Goal: Book appointment/travel/reservation

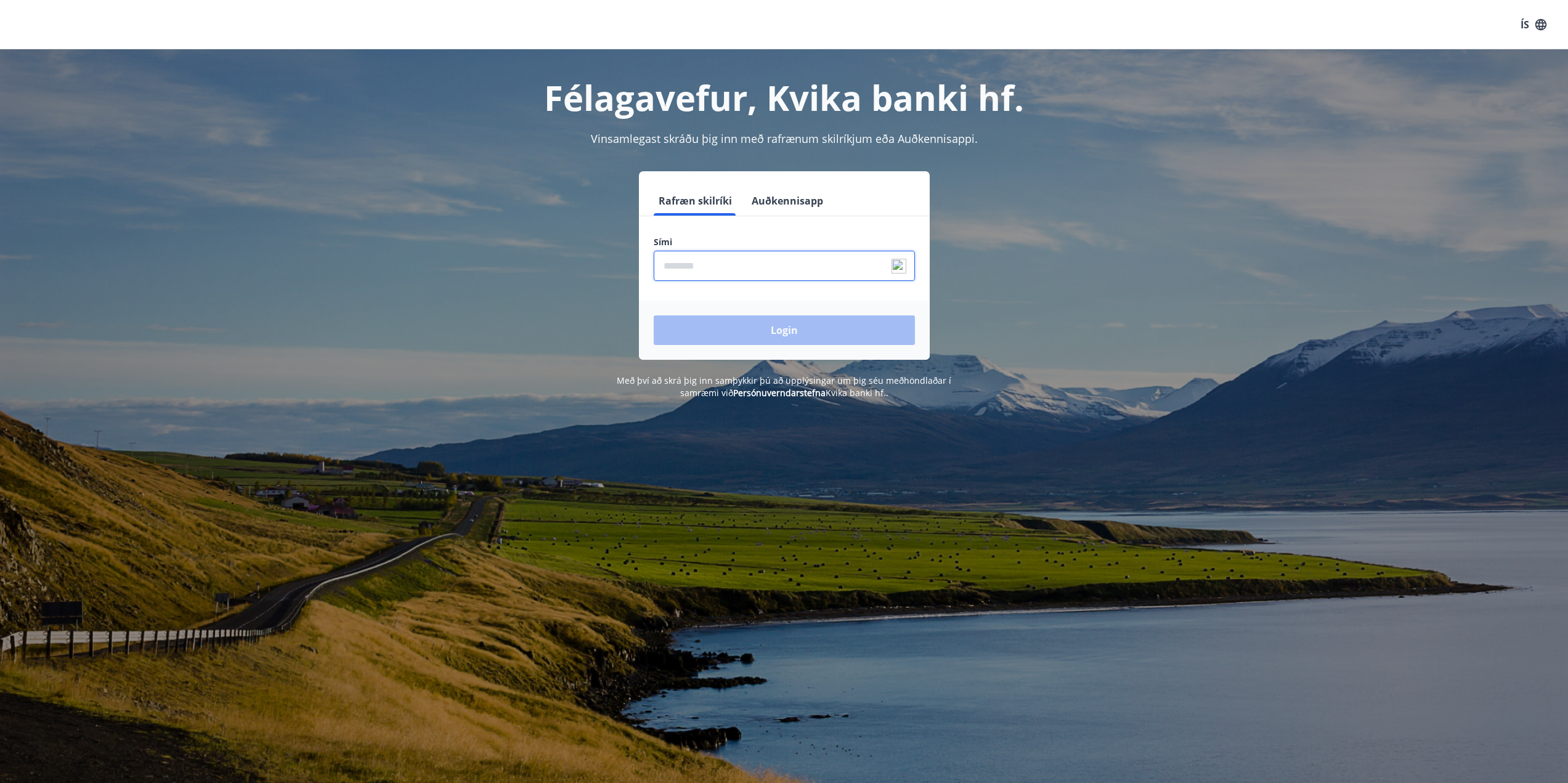
click at [735, 275] on input "phone" at bounding box center [784, 266] width 261 height 30
type input "********"
click at [654, 315] on button "Login" at bounding box center [784, 330] width 261 height 30
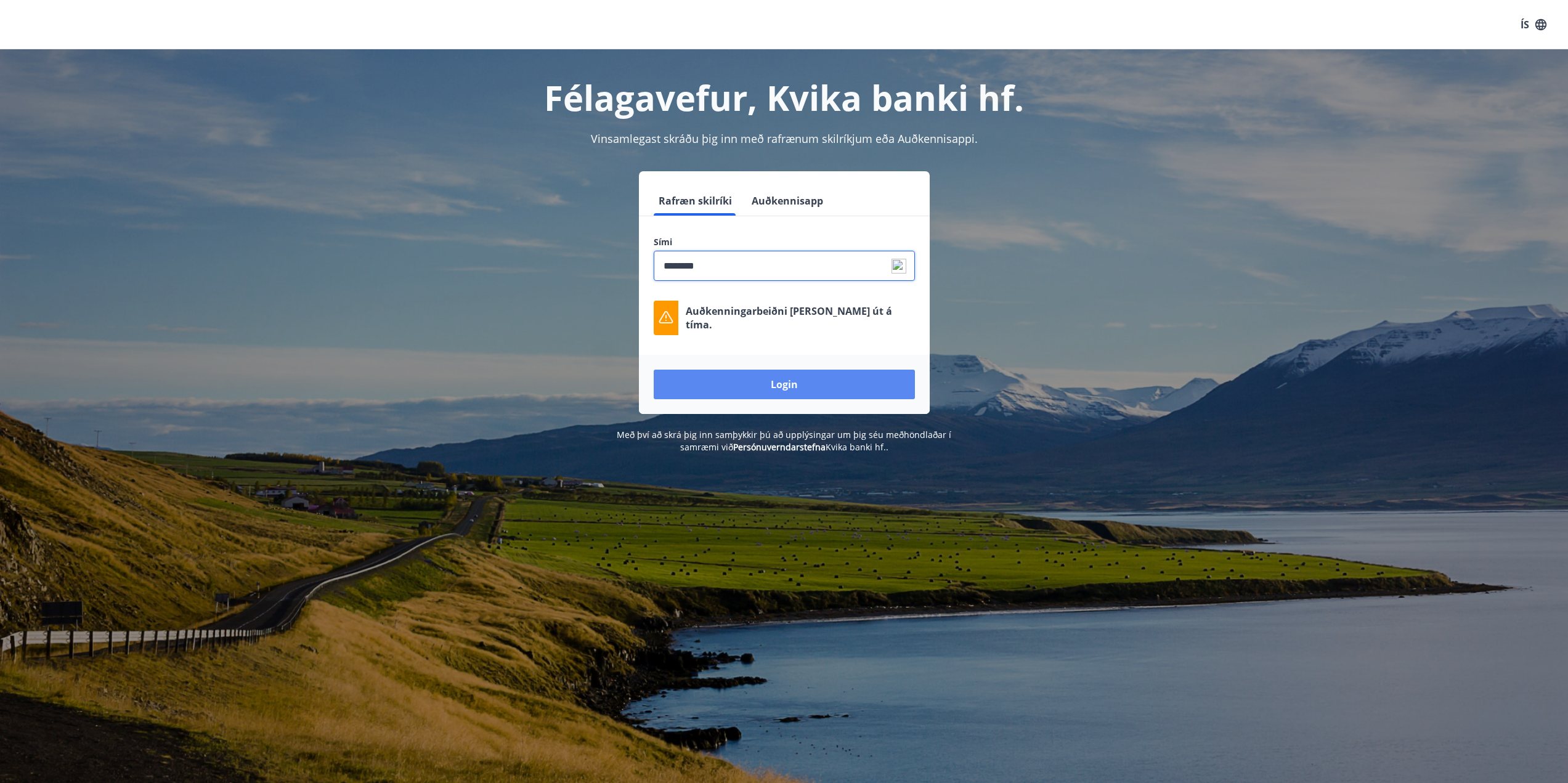
click at [757, 372] on button "Login" at bounding box center [784, 384] width 261 height 30
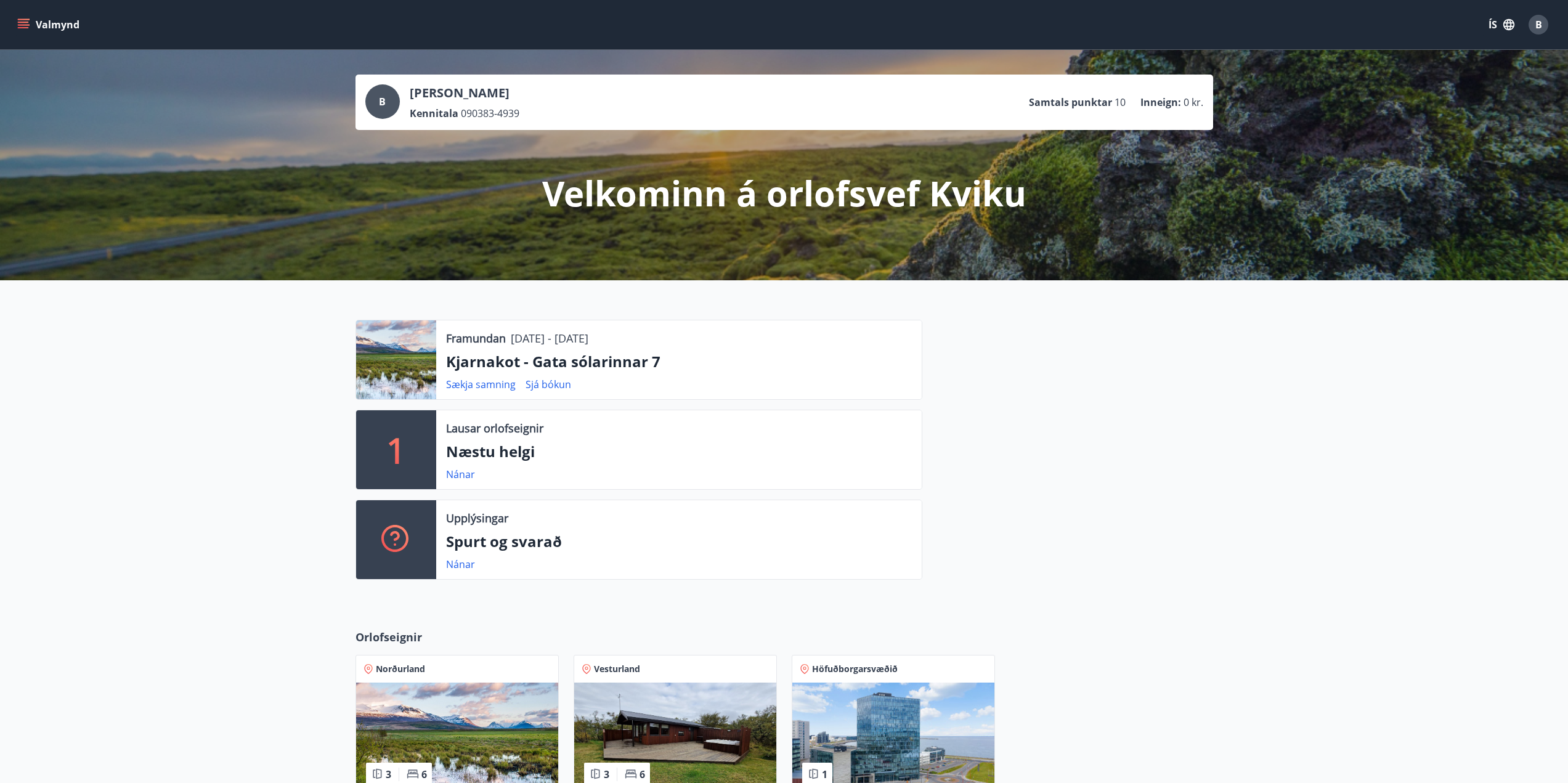
click at [1531, 25] on div "B" at bounding box center [1539, 25] width 20 height 20
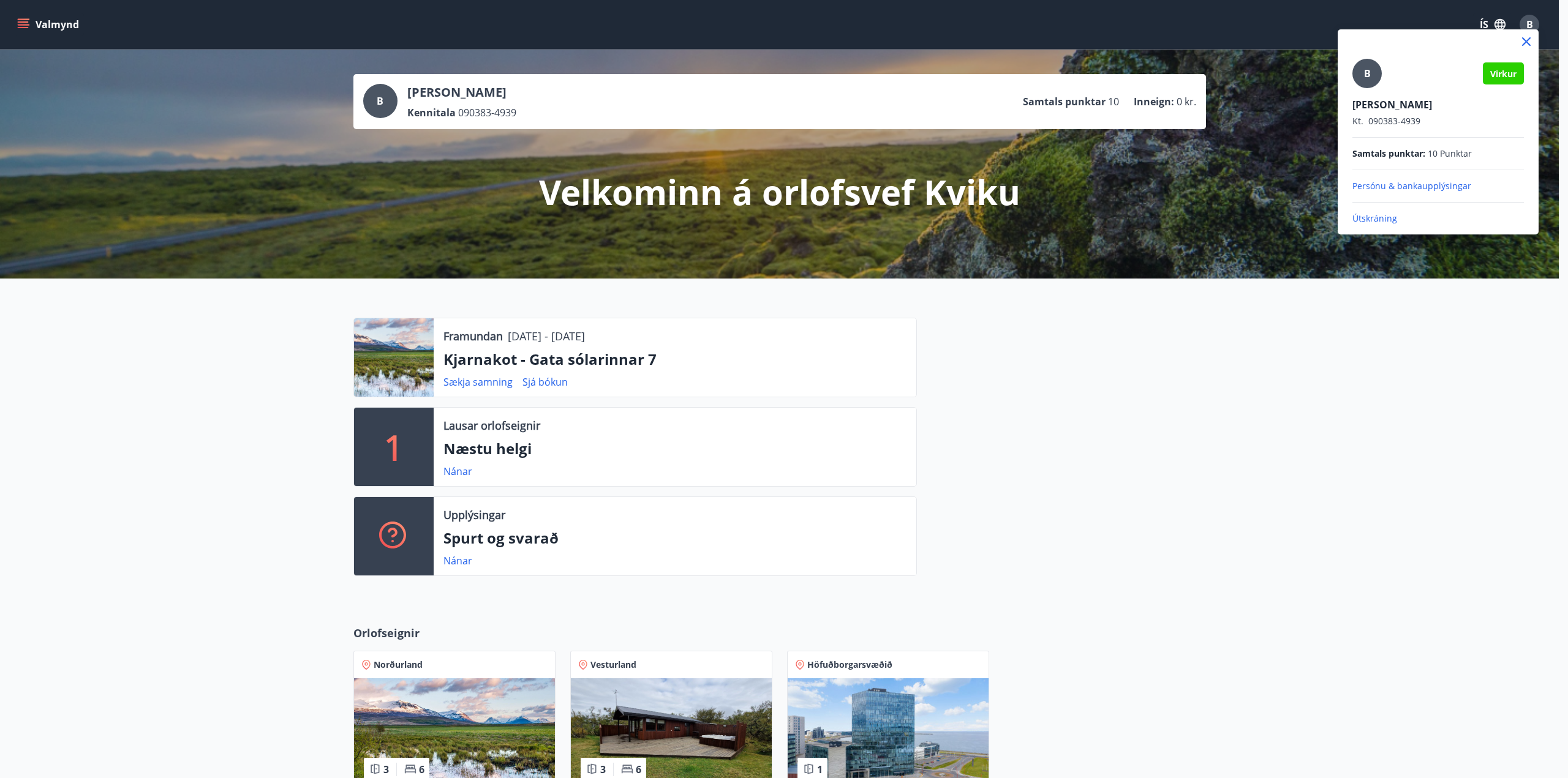
click at [382, 463] on div at bounding box center [784, 389] width 1568 height 778
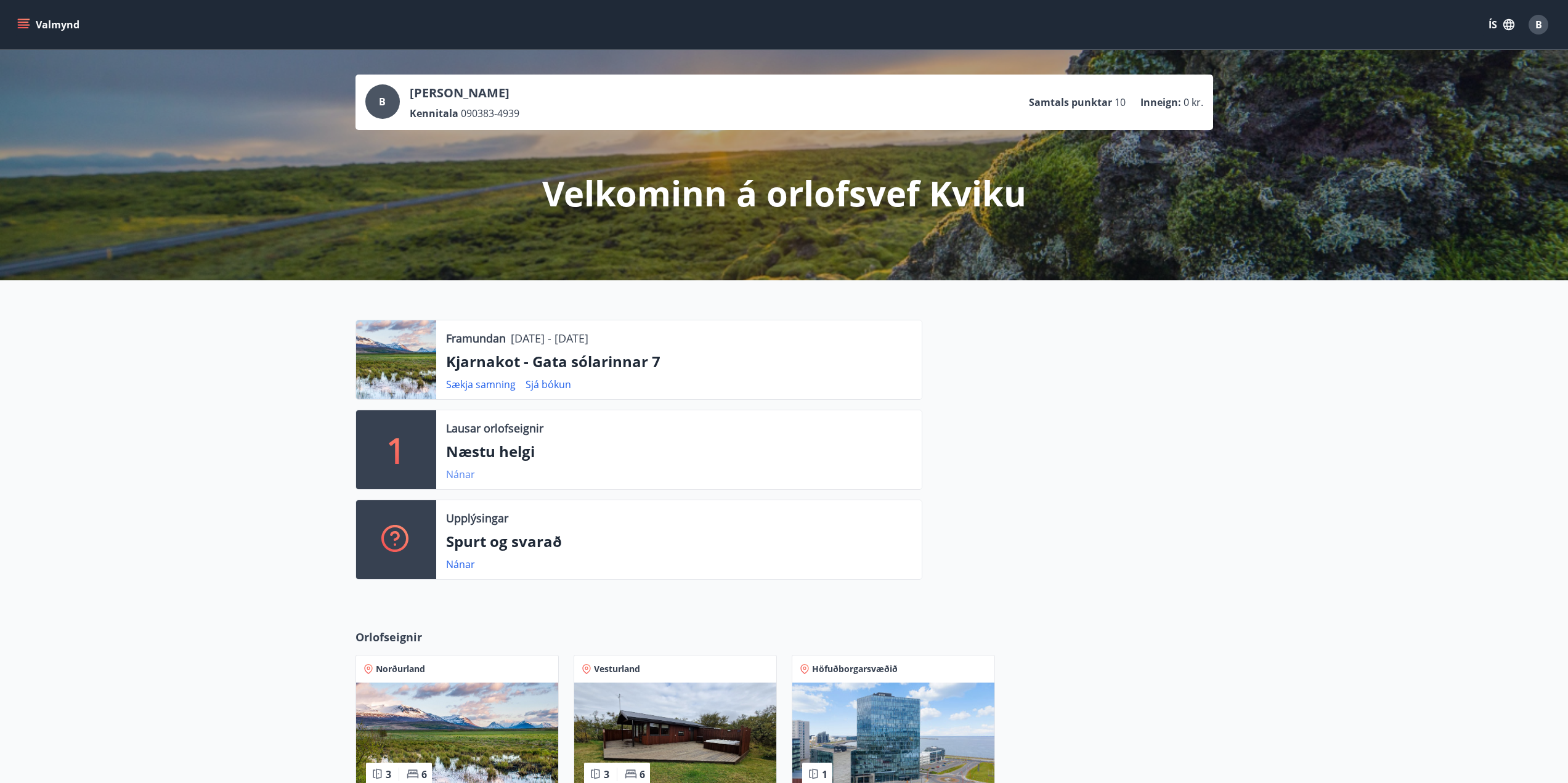
click at [452, 475] on link "Nánar" at bounding box center [461, 474] width 29 height 14
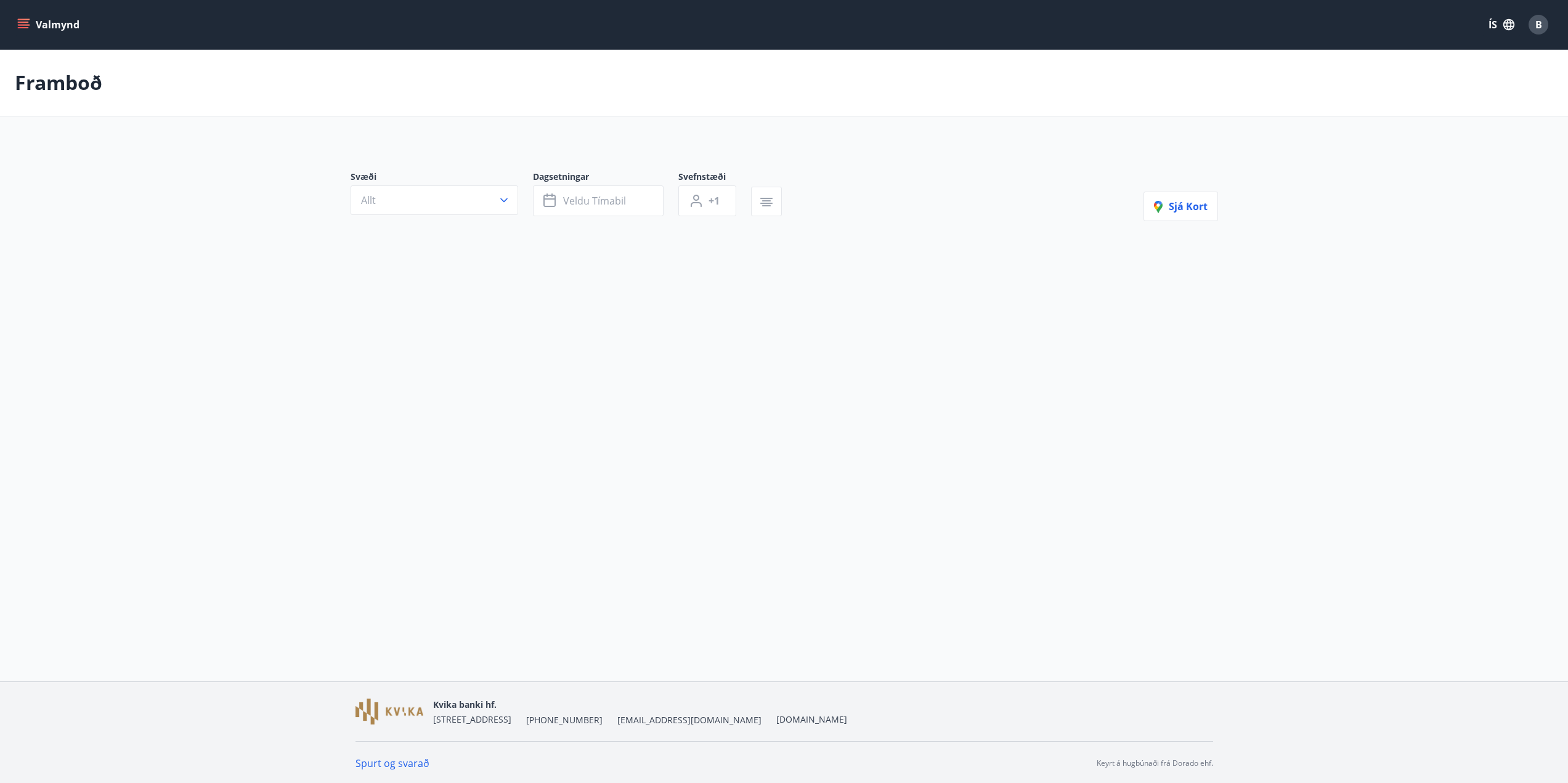
type input "*"
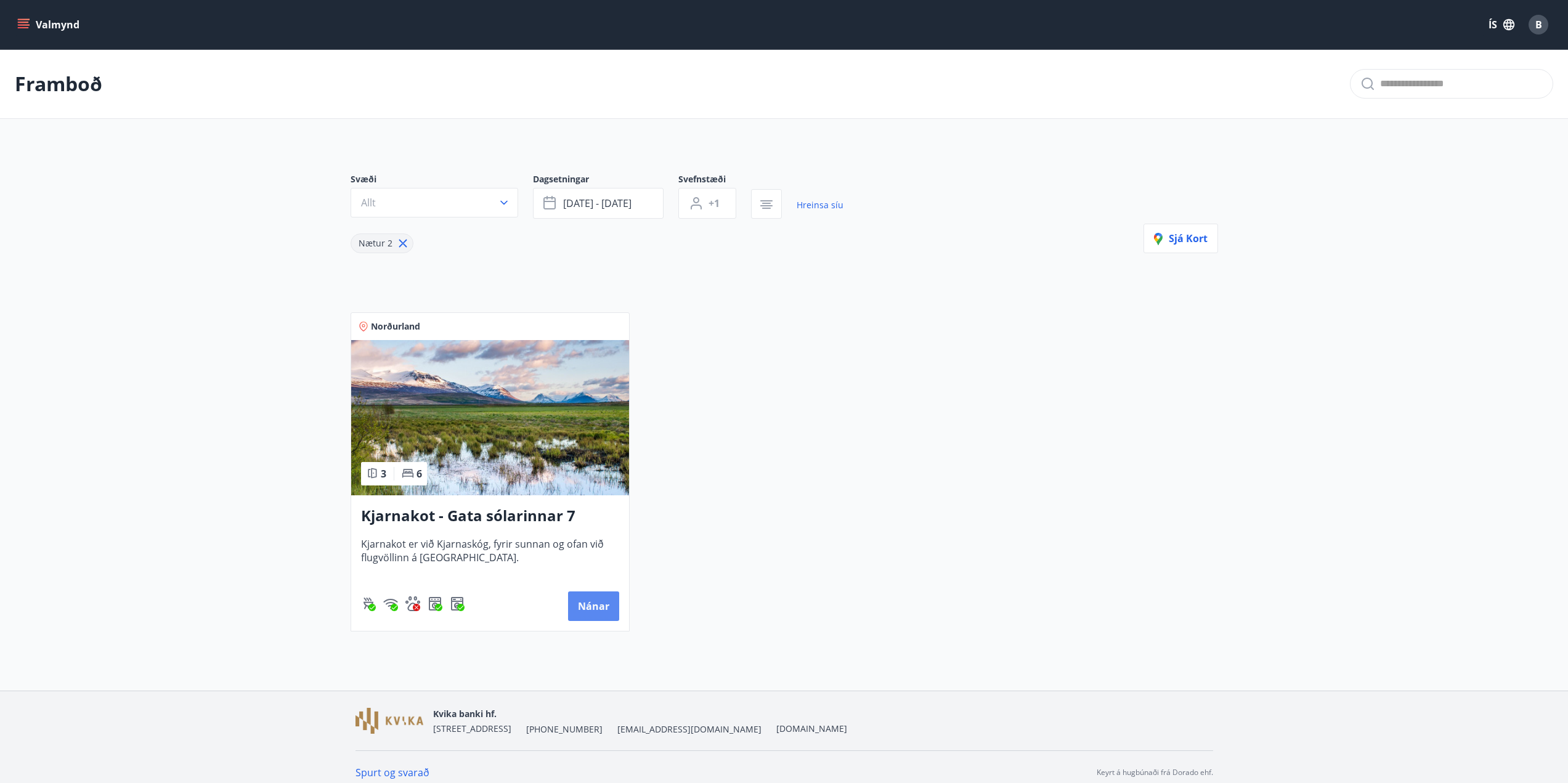
click at [584, 609] on button "Nánar" at bounding box center [594, 606] width 51 height 30
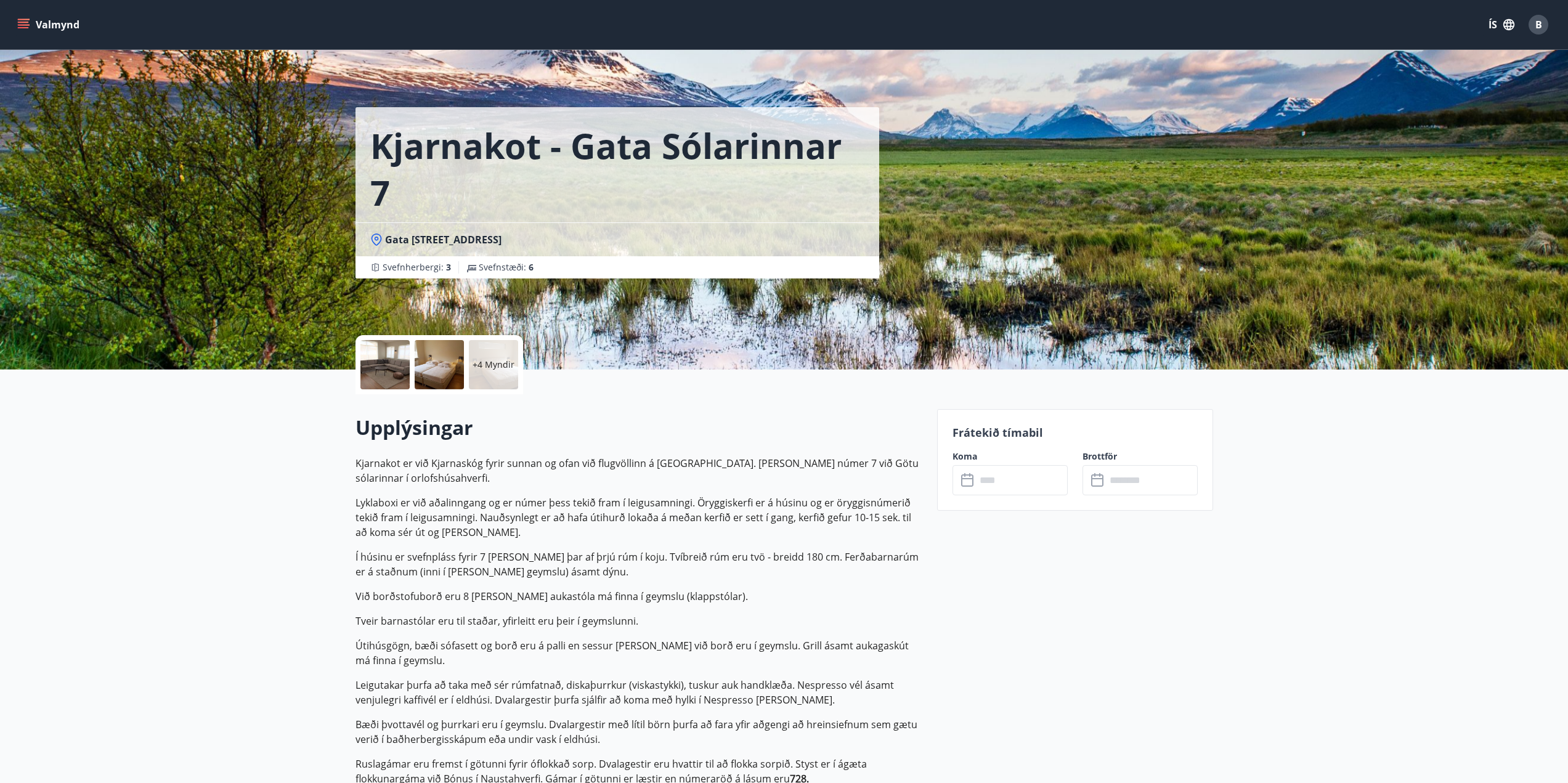
click at [1016, 475] on input "text" at bounding box center [1021, 480] width 92 height 30
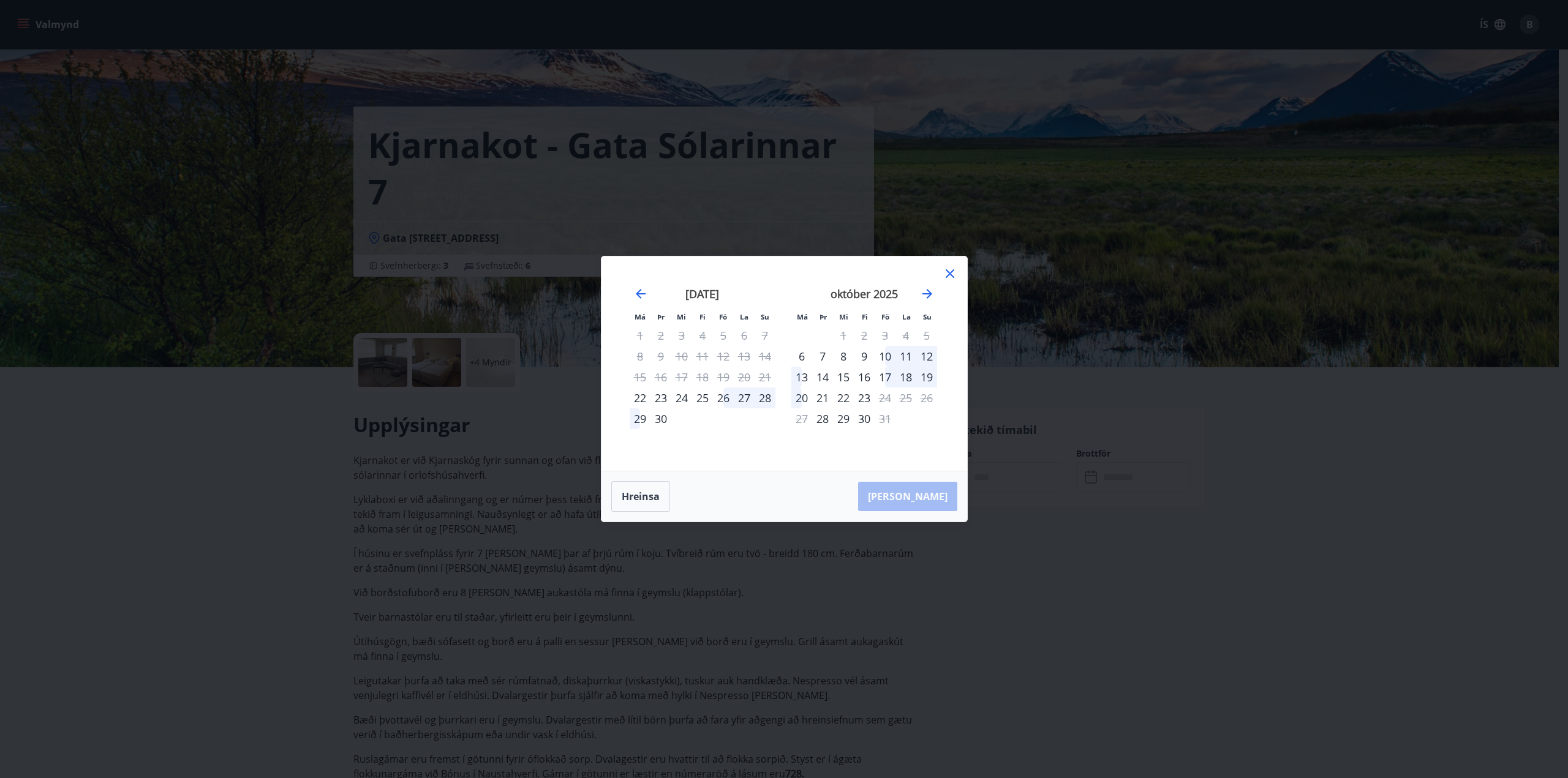
click at [728, 399] on div "26" at bounding box center [723, 397] width 21 height 21
click at [768, 400] on div "28" at bounding box center [765, 397] width 21 height 21
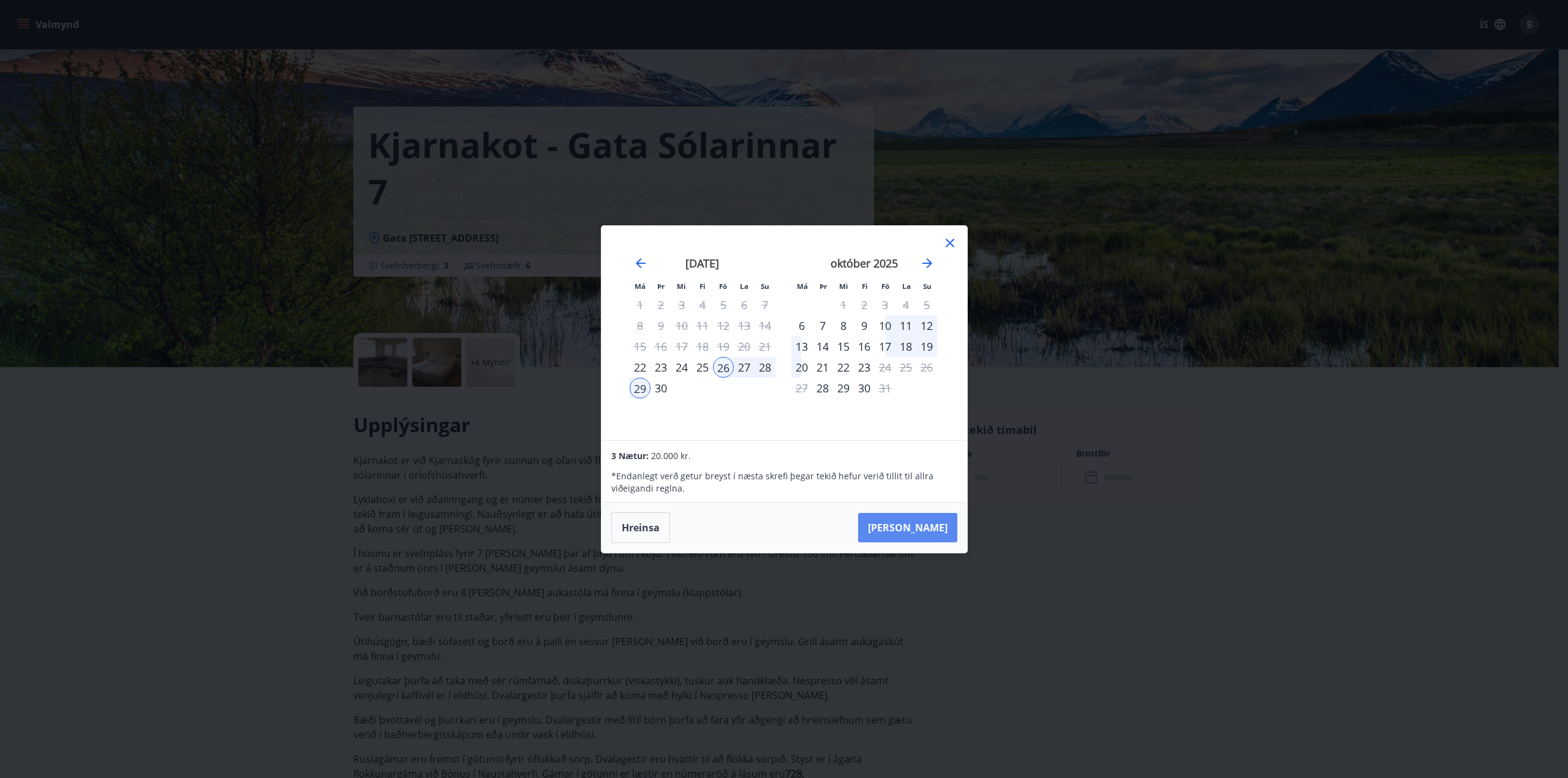
click at [929, 525] on button "[PERSON_NAME]" at bounding box center [908, 528] width 99 height 30
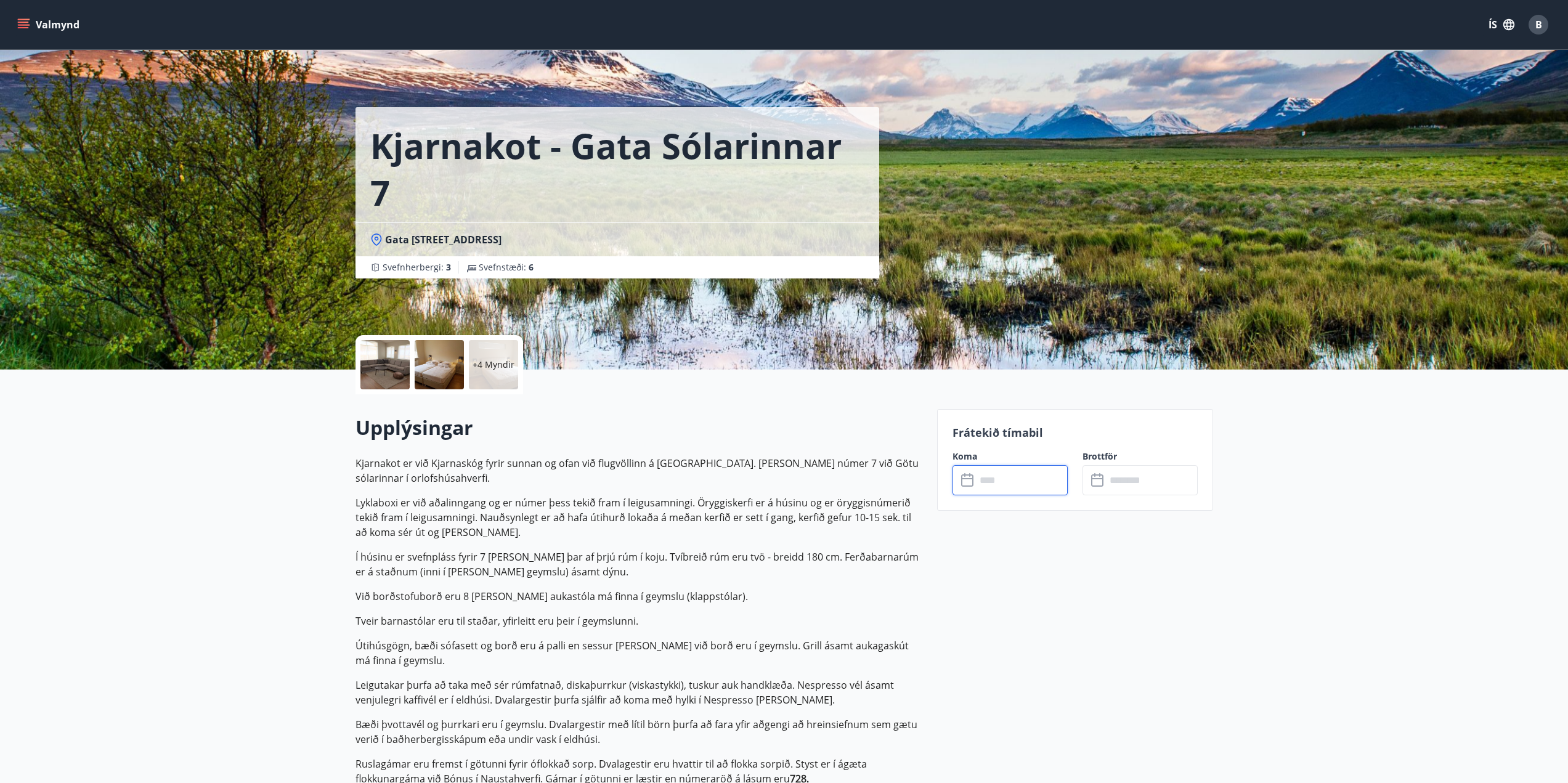
type input "******"
click at [822, 549] on p "Kjarnakot er við Kjarnaskóg fyrir sunnan og ofan við flugvöllinn á [GEOGRAPHIC_…" at bounding box center [639, 634] width 567 height 355
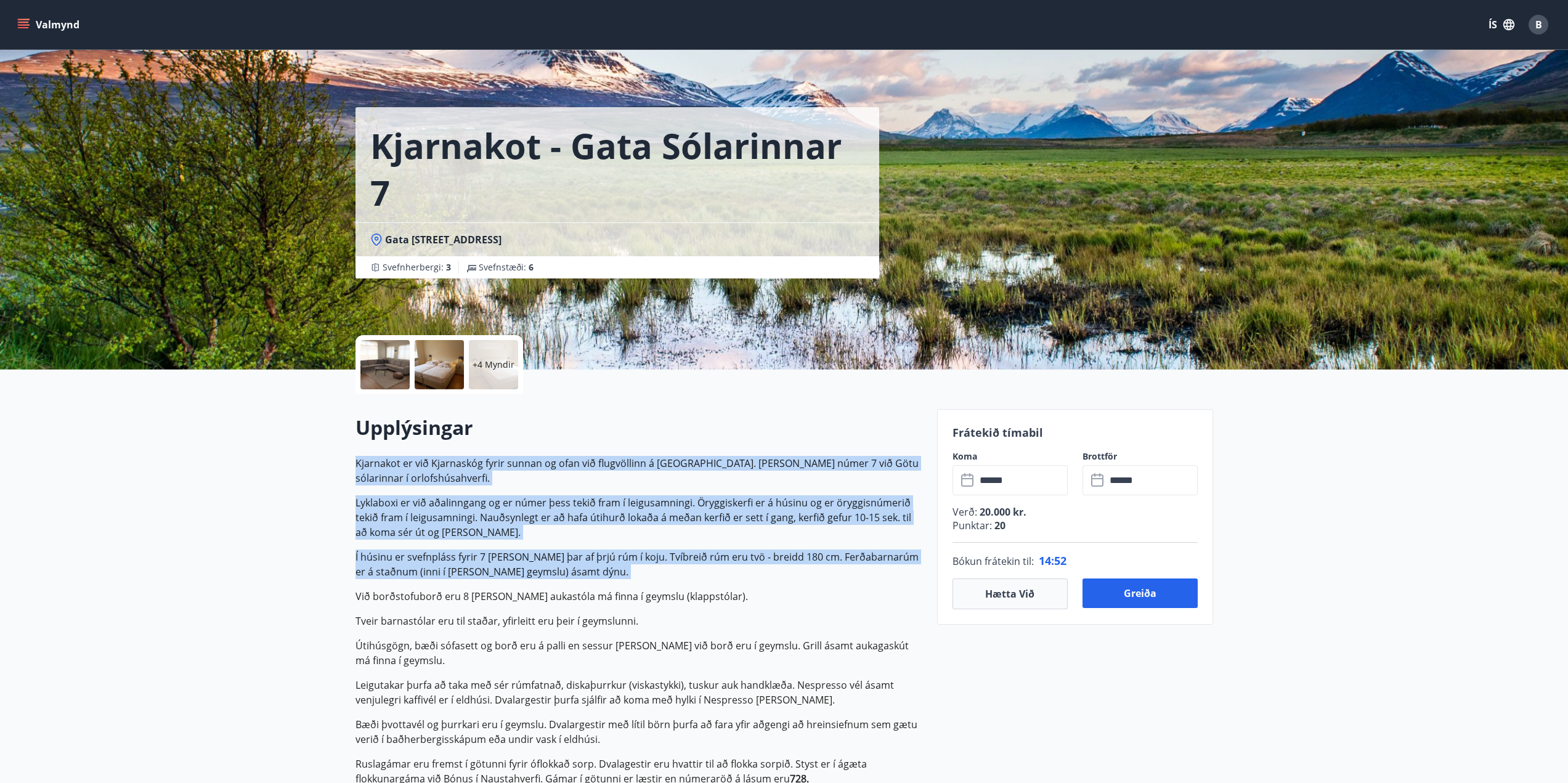
drag, startPoint x: 822, startPoint y: 549, endPoint x: 801, endPoint y: 465, distance: 86.6
click at [801, 465] on p "Kjarnakot er við Kjarnaskóg fyrir sunnan og ofan við flugvöllinn á [GEOGRAPHIC_…" at bounding box center [639, 634] width 567 height 355
click at [801, 465] on p "Kjarnakot er við Kjarnaskóg fyrir sunnan og ofan við flugvöllinn á [GEOGRAPHIC_…" at bounding box center [639, 471] width 567 height 30
